Goal: Check status: Check status

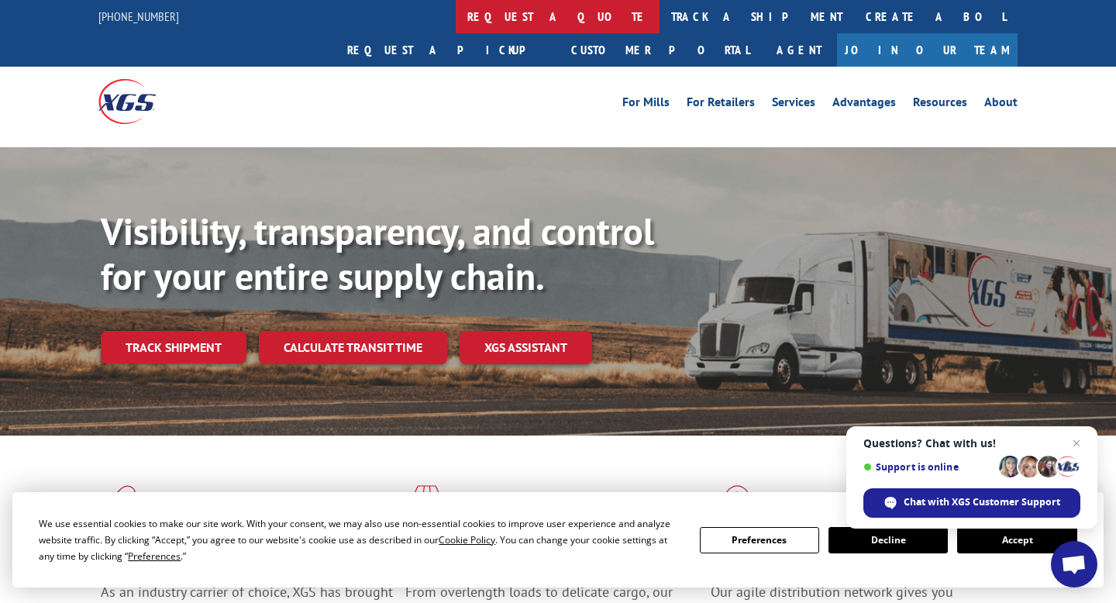
click at [456, 12] on link "request a quote" at bounding box center [558, 16] width 204 height 33
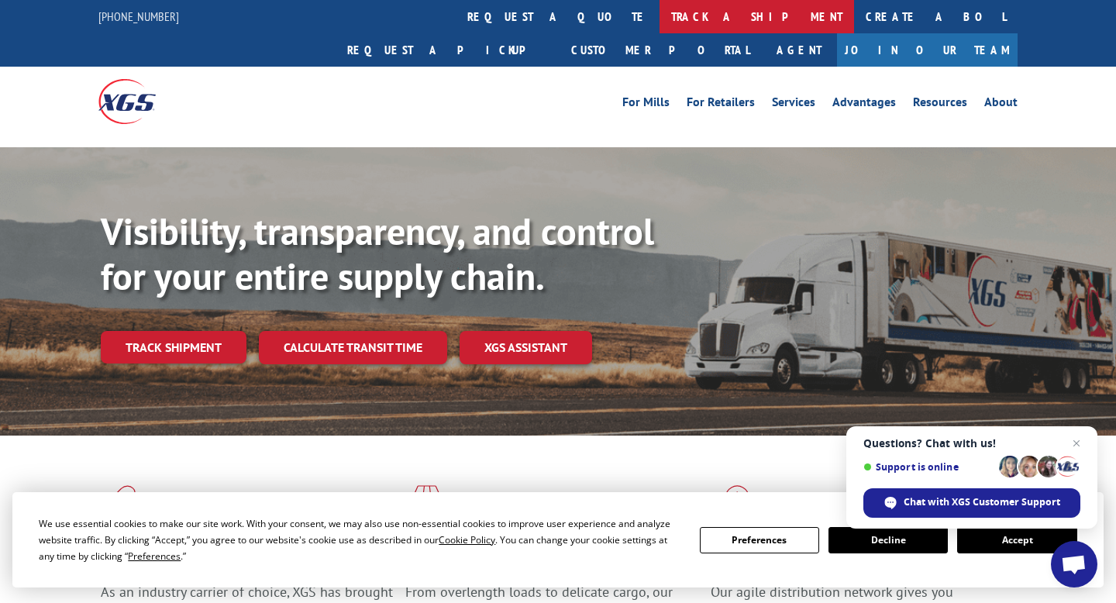
click at [659, 17] on link "track a shipment" at bounding box center [756, 16] width 194 height 33
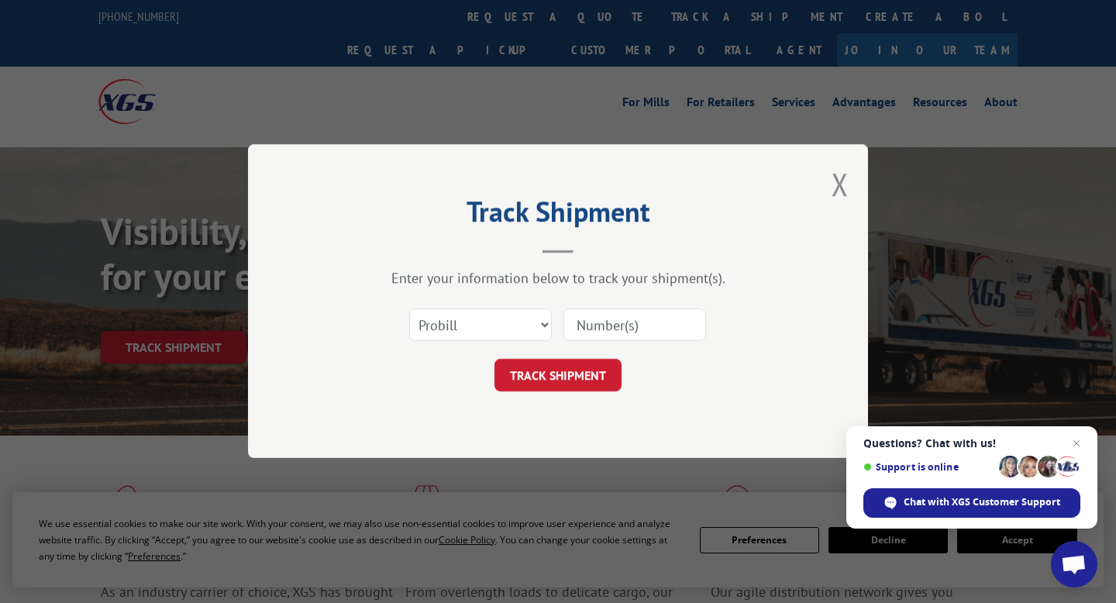
click at [606, 324] on input at bounding box center [634, 325] width 143 height 33
paste input "17402916"
type input "17402916"
click at [560, 367] on button "TRACK SHIPMENT" at bounding box center [557, 376] width 127 height 33
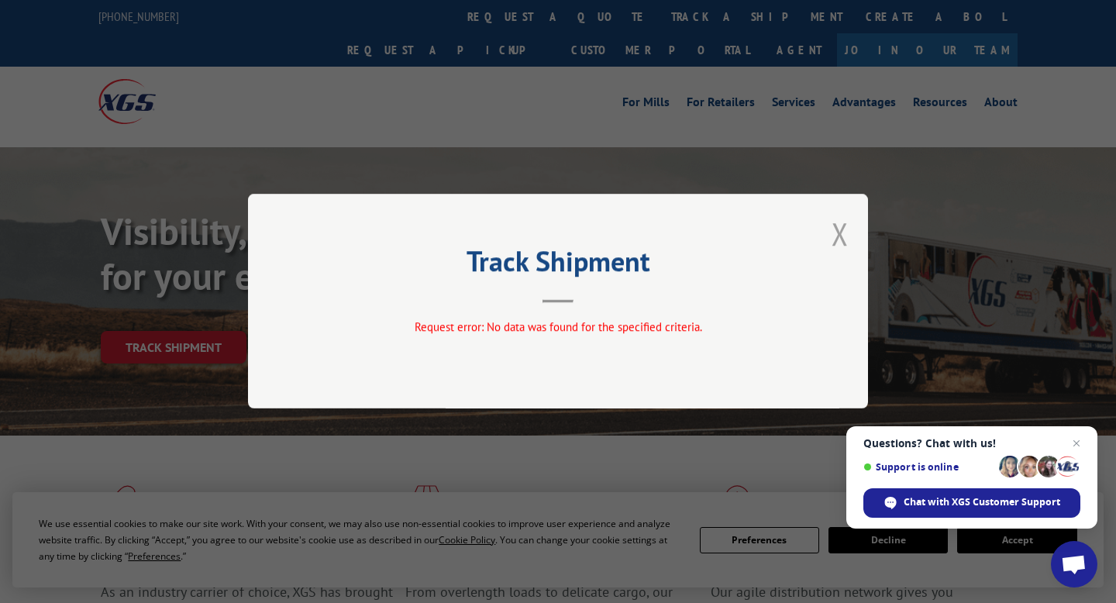
click at [836, 232] on button "Close modal" at bounding box center [839, 233] width 17 height 41
